Goal: Find specific page/section: Find specific page/section

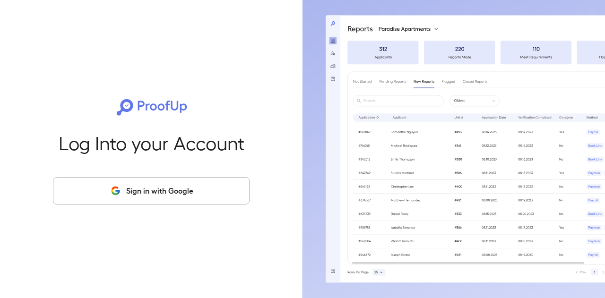
click at [153, 187] on button "Sign in with Google" at bounding box center [151, 190] width 197 height 27
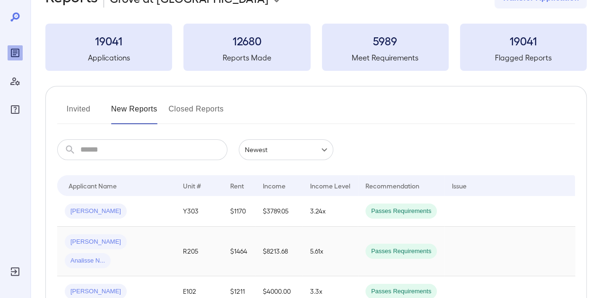
scroll to position [99, 0]
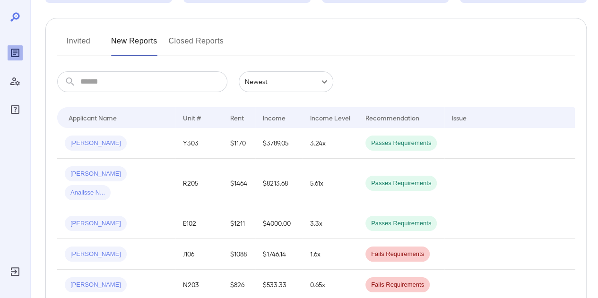
click at [78, 41] on button "Invited" at bounding box center [78, 45] width 43 height 23
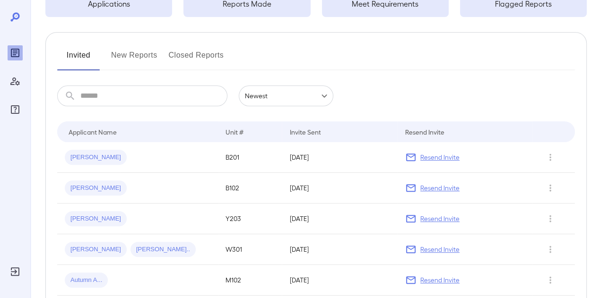
scroll to position [80, 0]
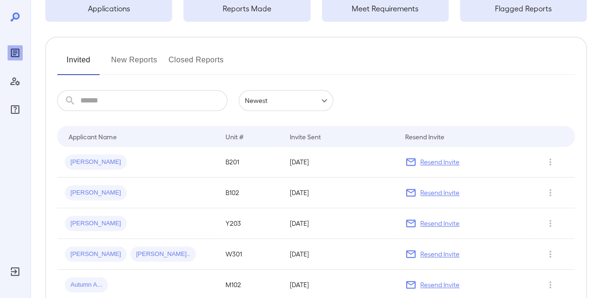
click at [128, 63] on button "New Reports" at bounding box center [134, 63] width 46 height 23
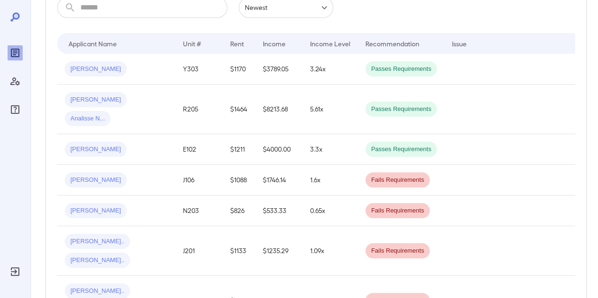
scroll to position [173, 0]
